Goal: Navigation & Orientation: Find specific page/section

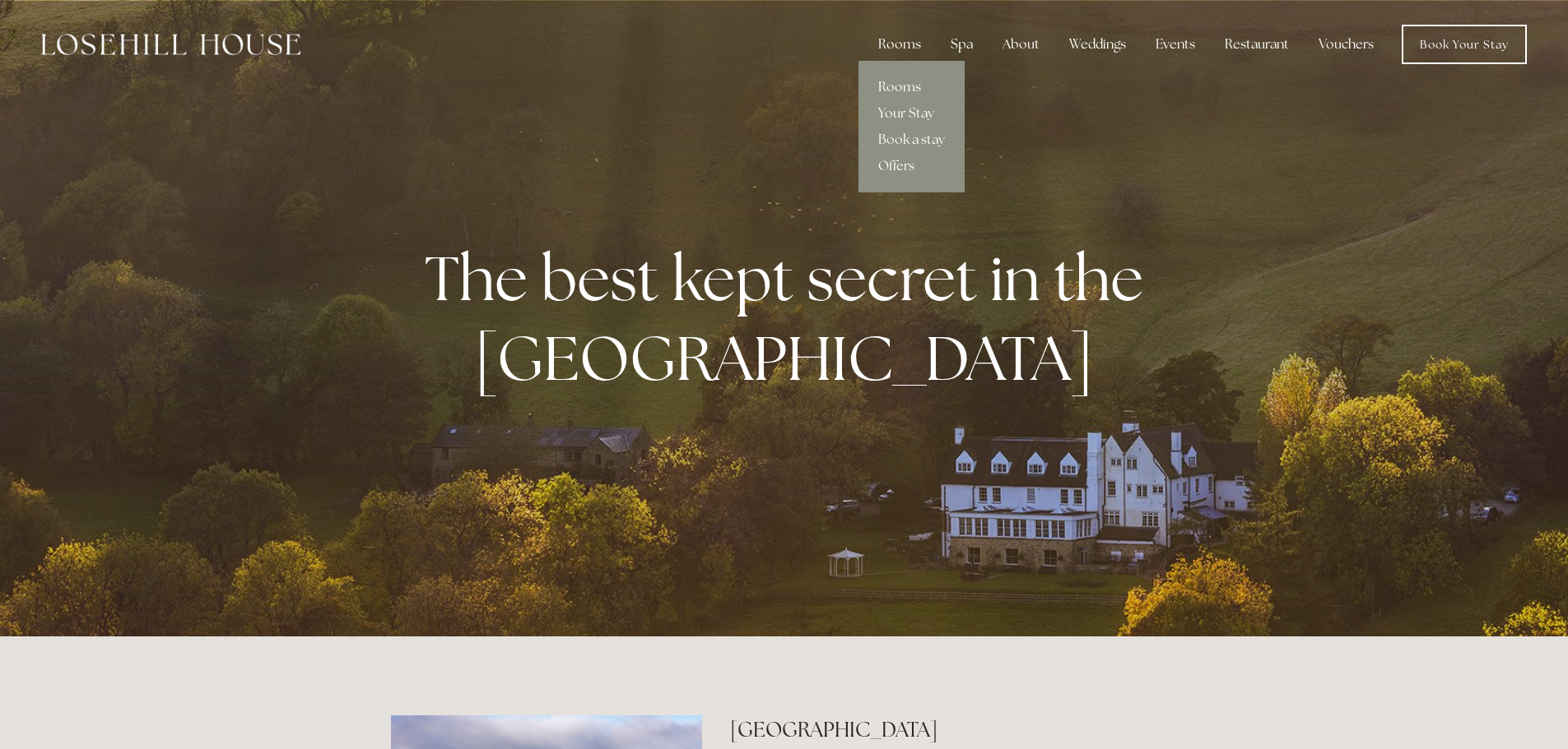
click at [911, 82] on link "Rooms" at bounding box center [911, 87] width 106 height 26
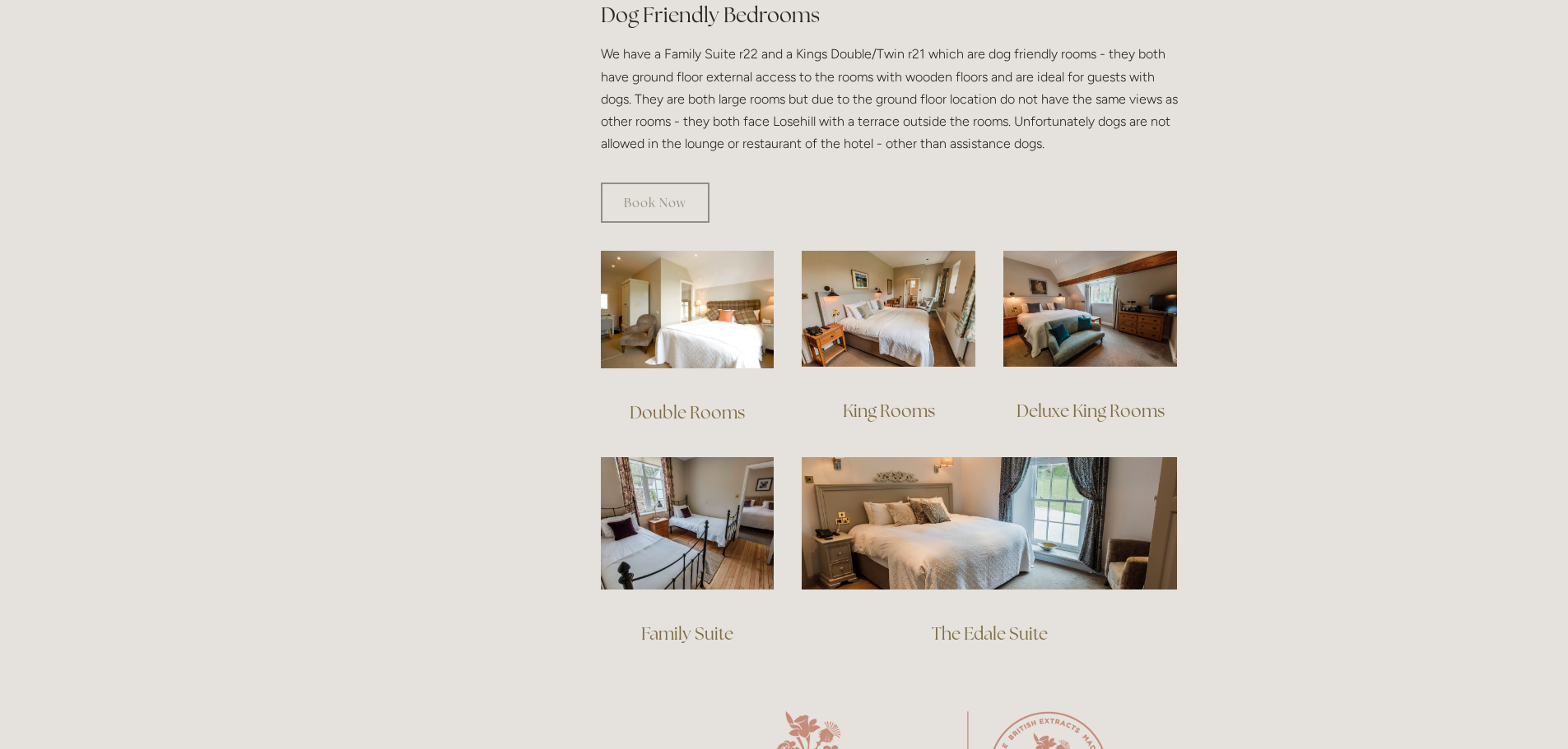
scroll to position [987, 0]
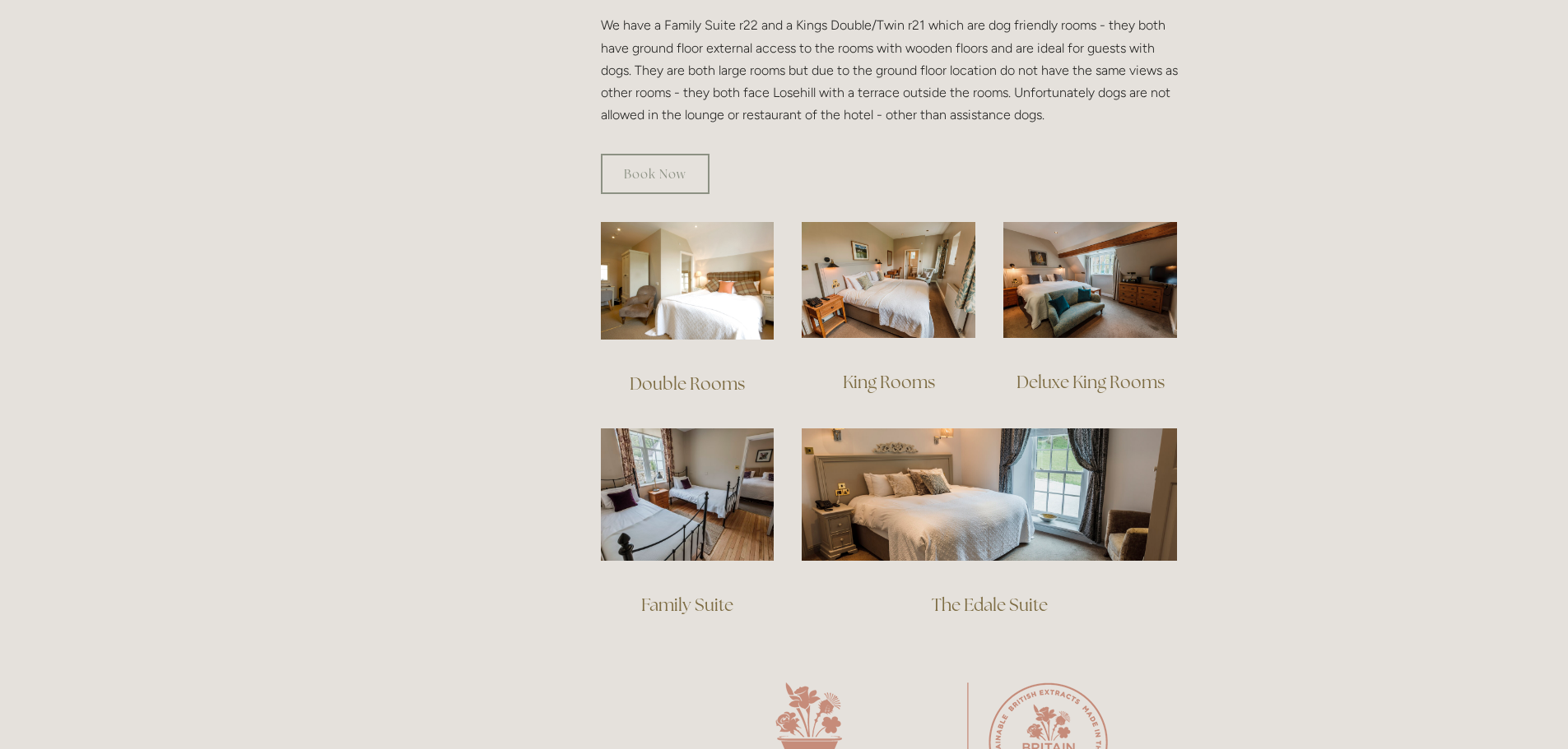
click at [902, 371] on link "King Rooms" at bounding box center [889, 382] width 92 height 22
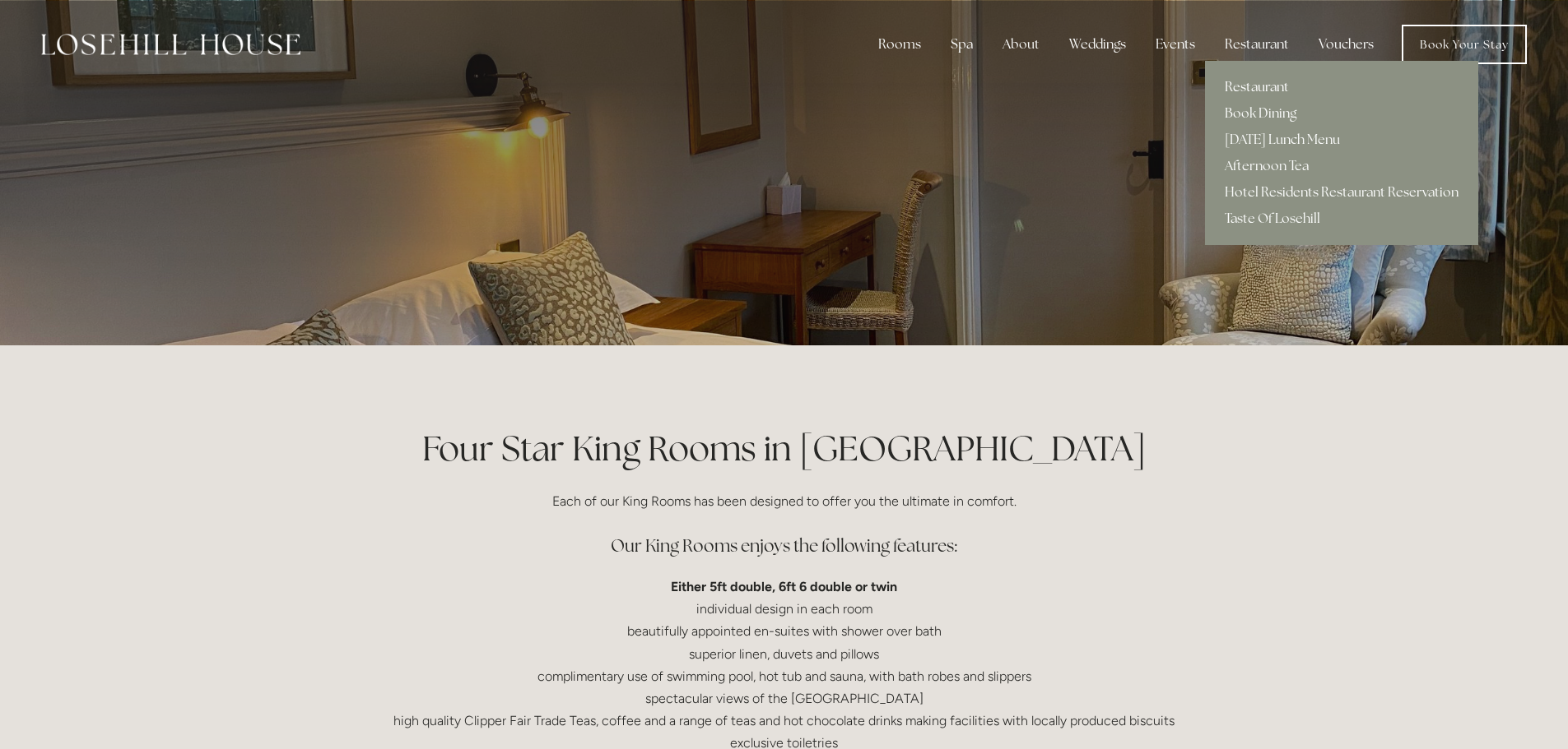
click at [1243, 85] on link "Restaurant" at bounding box center [1341, 87] width 273 height 26
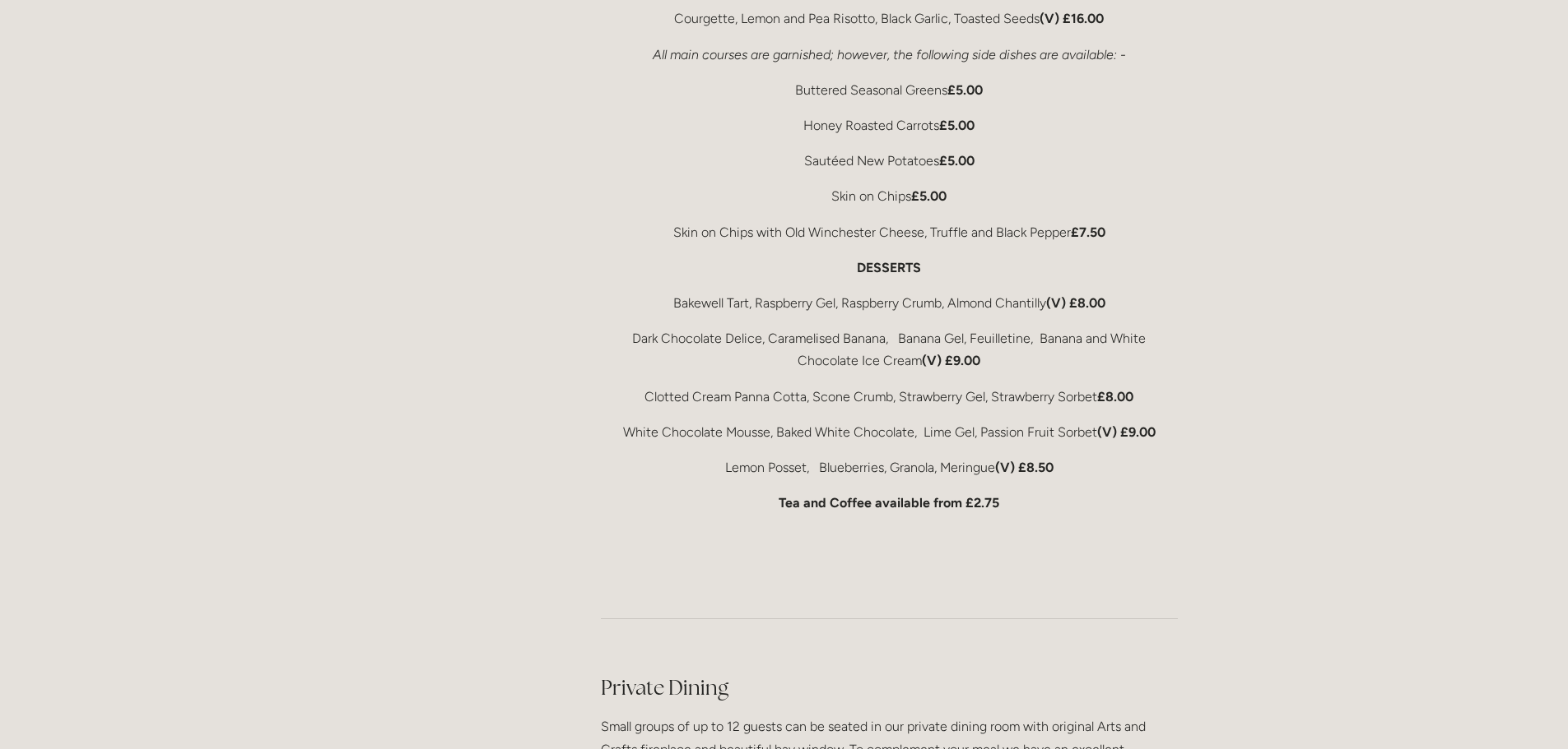
scroll to position [3372, 0]
